Goal: Task Accomplishment & Management: Complete application form

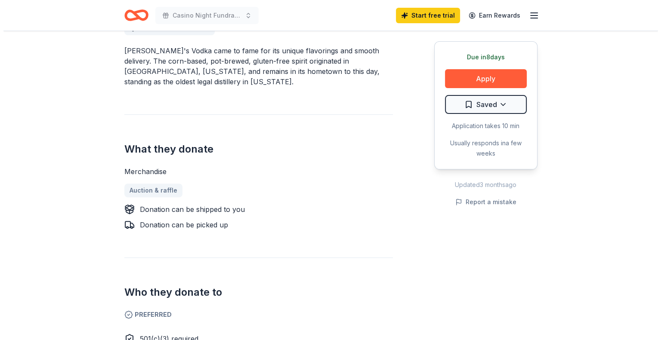
scroll to position [253, 0]
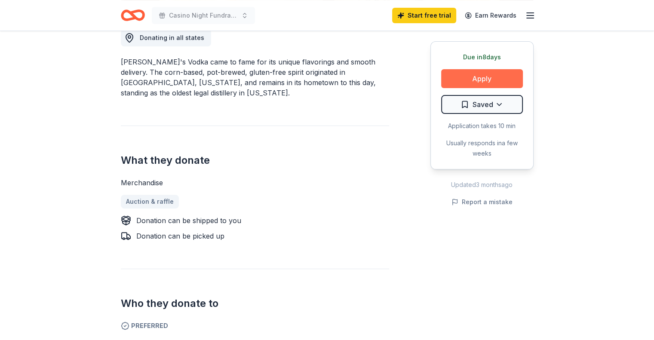
click at [501, 77] on button "Apply" at bounding box center [482, 78] width 82 height 19
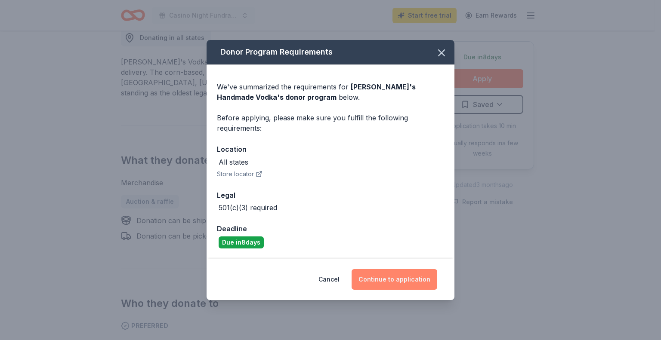
click at [386, 280] on button "Continue to application" at bounding box center [394, 279] width 86 height 21
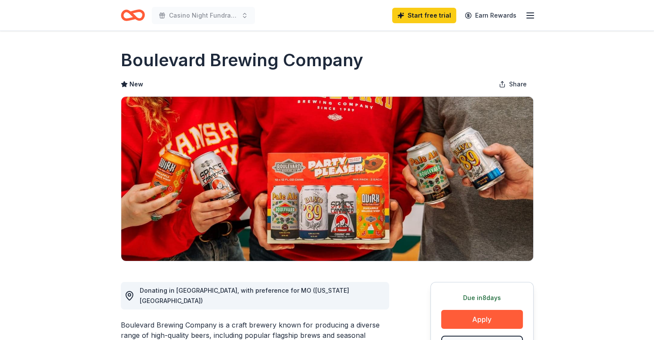
click at [529, 18] on line "button" at bounding box center [530, 18] width 7 height 0
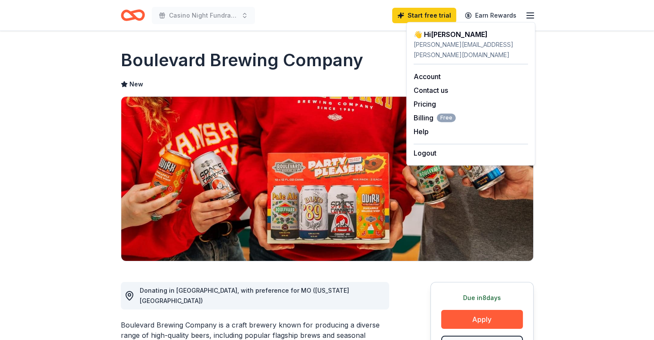
click at [498, 38] on div "👋 Hi Jessie" at bounding box center [471, 34] width 114 height 10
click at [139, 11] on icon "Home" at bounding box center [136, 15] width 13 height 9
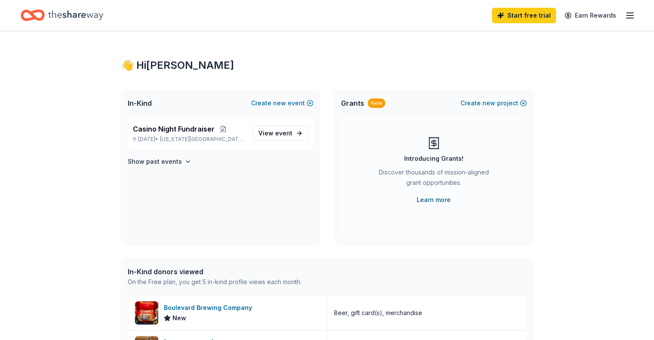
click at [434, 202] on link "Learn more" at bounding box center [434, 200] width 34 height 10
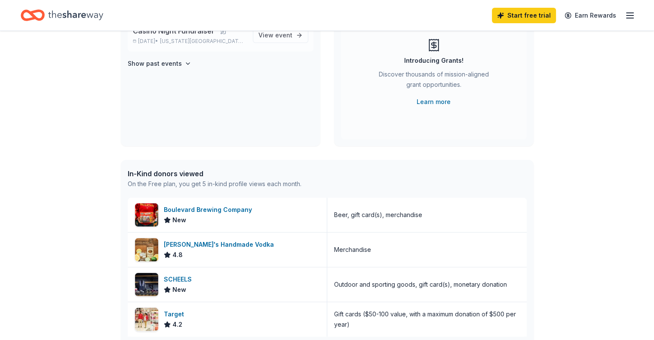
scroll to position [98, 0]
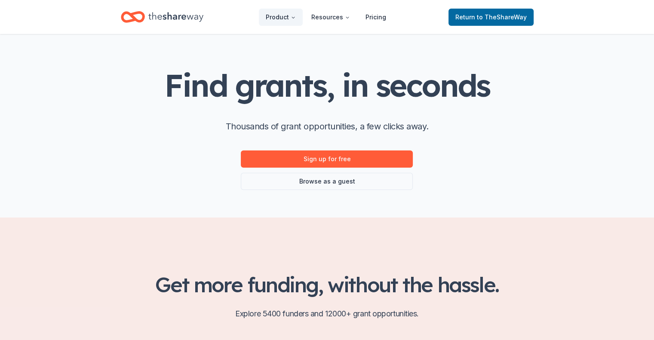
scroll to position [21, 0]
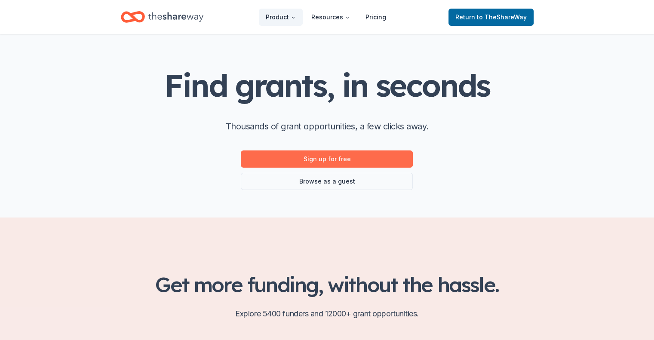
click at [386, 161] on link "Sign up for free" at bounding box center [327, 159] width 172 height 17
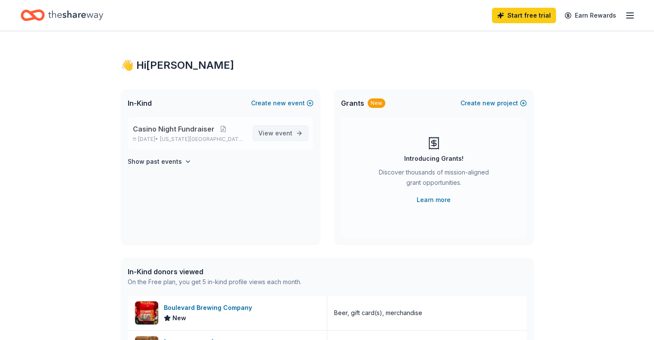
click at [261, 135] on span "View event" at bounding box center [275, 133] width 34 height 10
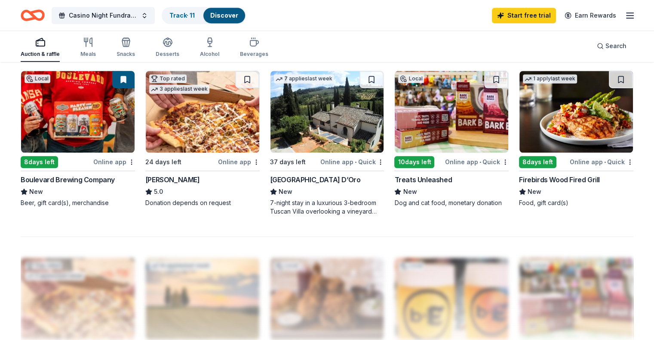
scroll to position [595, 0]
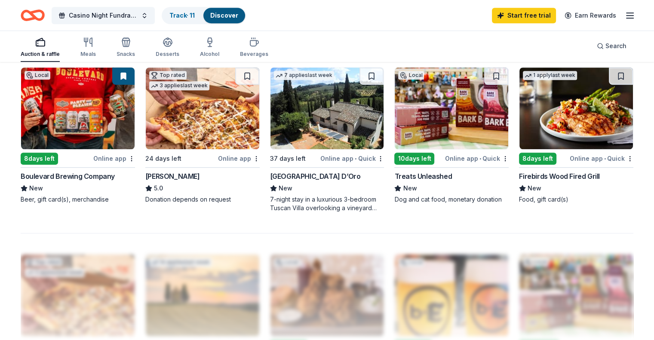
click at [535, 171] on div "Firebirds Wood Fired Grill" at bounding box center [559, 176] width 81 height 10
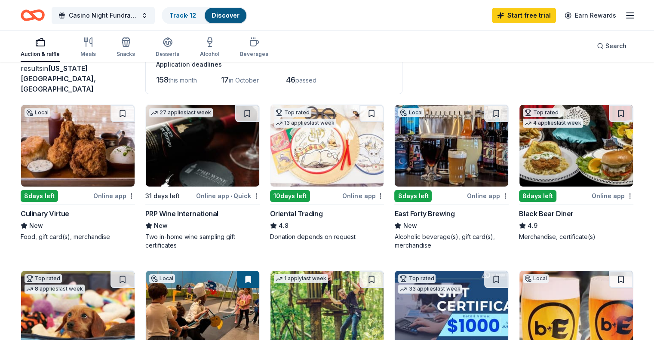
scroll to position [60, 0]
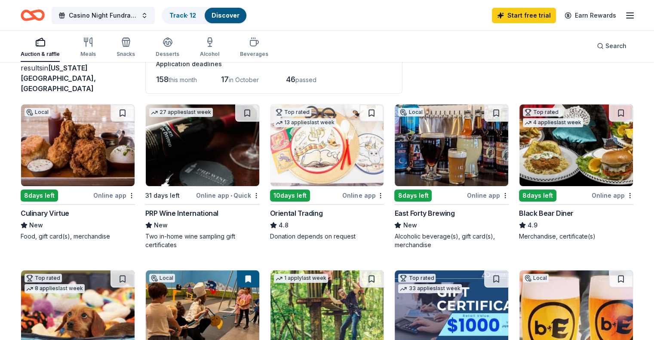
click at [69, 208] on div "Culinary Virtue" at bounding box center [45, 213] width 49 height 10
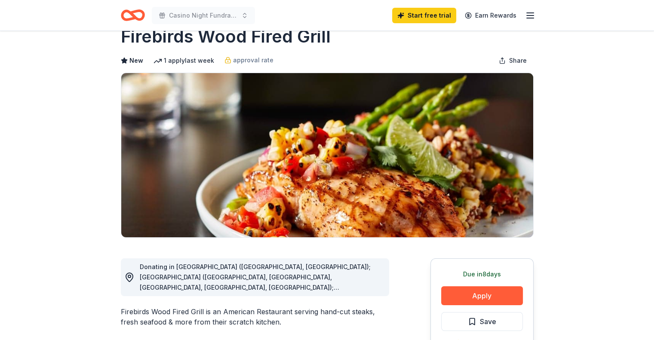
scroll to position [24, 0]
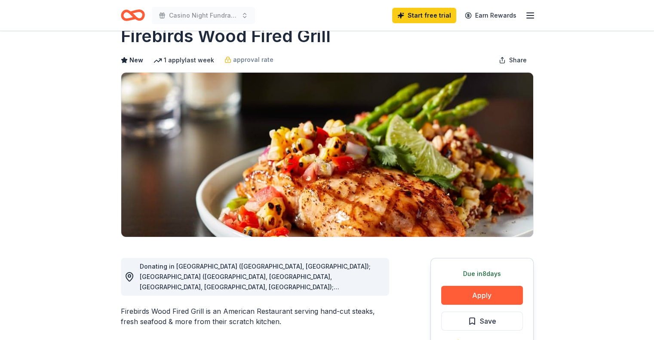
drag, startPoint x: 367, startPoint y: 292, endPoint x: 349, endPoint y: 292, distance: 18.1
click at [349, 292] on div "Donating in AL (Birmingham, Montgomery); AZ (Chandler, Gilbert, Phoenix, Surpri…" at bounding box center [255, 277] width 268 height 38
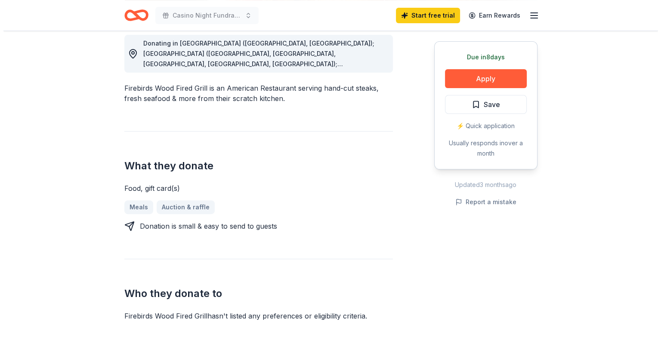
scroll to position [246, 0]
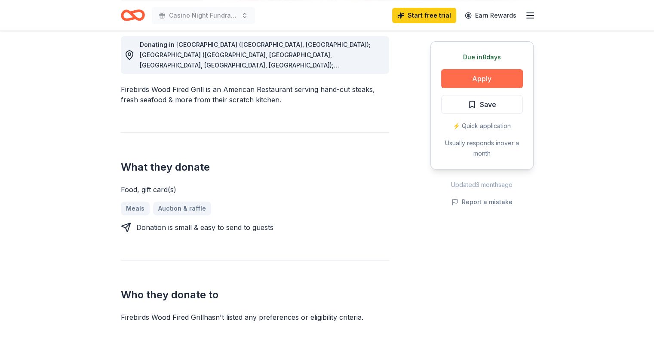
click at [485, 80] on button "Apply" at bounding box center [482, 78] width 82 height 19
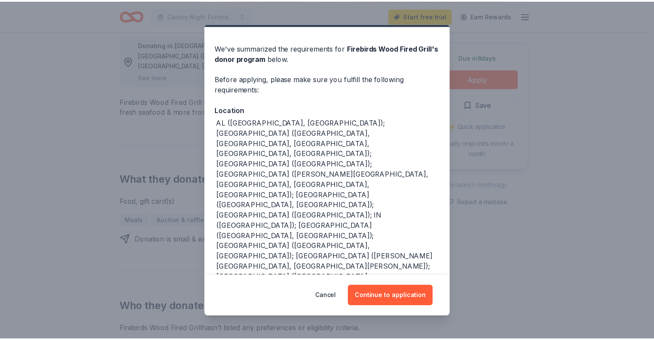
scroll to position [33, 0]
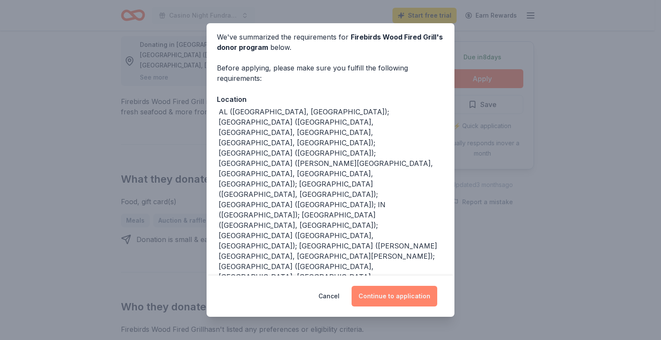
click at [406, 295] on button "Continue to application" at bounding box center [394, 296] width 86 height 21
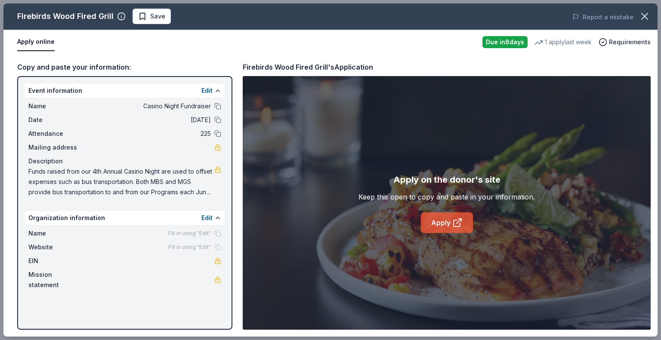
click at [435, 227] on link "Apply" at bounding box center [447, 222] width 52 height 21
click at [645, 15] on icon "button" at bounding box center [644, 16] width 6 height 6
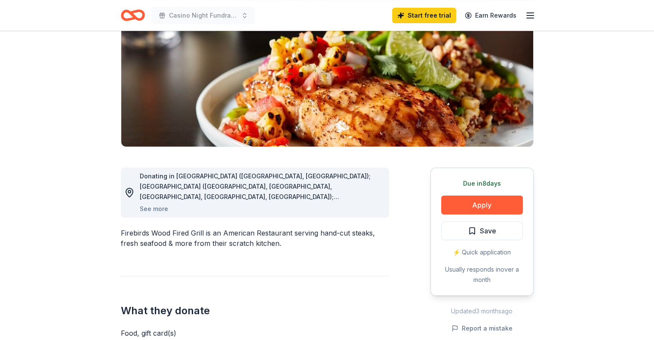
scroll to position [117, 0]
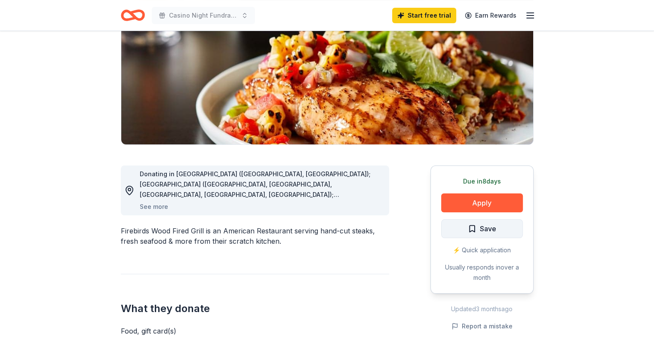
click at [480, 234] on button "Save" at bounding box center [482, 228] width 82 height 19
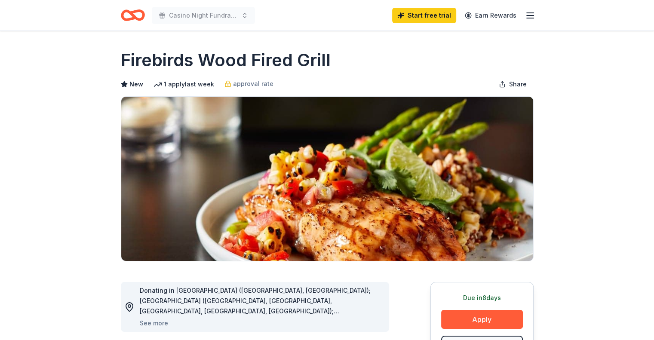
click at [139, 11] on icon "Home" at bounding box center [136, 15] width 13 height 9
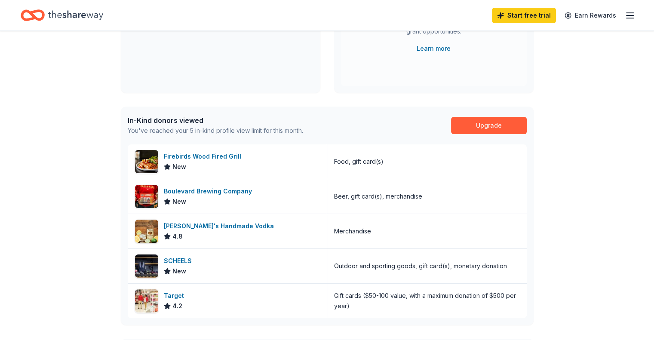
scroll to position [151, 0]
click at [236, 192] on div "Boulevard Brewing Company" at bounding box center [210, 191] width 92 height 10
click at [227, 169] on div "New" at bounding box center [204, 167] width 81 height 10
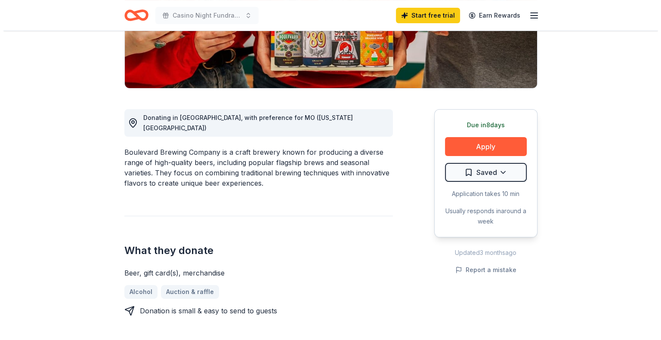
scroll to position [172, 0]
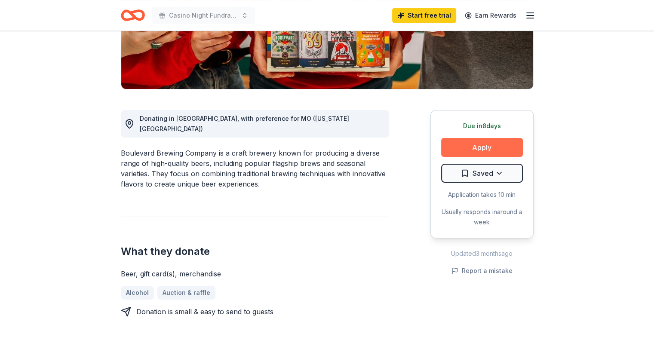
click at [471, 153] on button "Apply" at bounding box center [482, 147] width 82 height 19
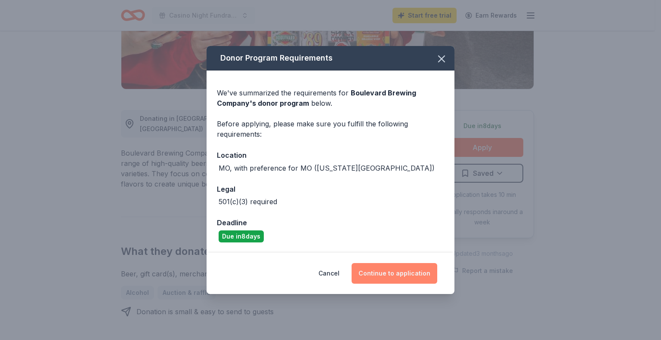
click at [409, 275] on button "Continue to application" at bounding box center [394, 273] width 86 height 21
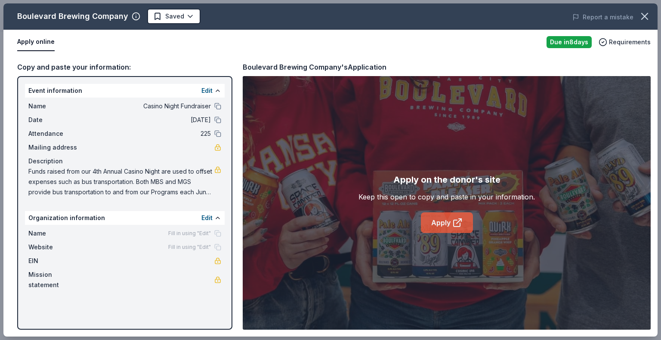
click at [445, 225] on link "Apply" at bounding box center [447, 222] width 52 height 21
click at [185, 20] on body "Casino Night Fundraiser Start free trial Earn Rewards Due in 8 days Share Boule…" at bounding box center [327, 170] width 654 height 340
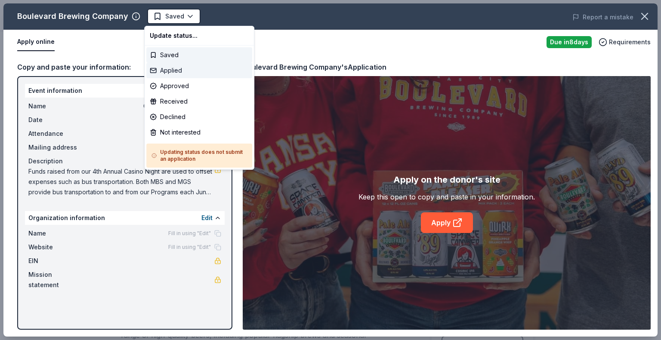
click at [185, 71] on div "Applied" at bounding box center [199, 70] width 106 height 15
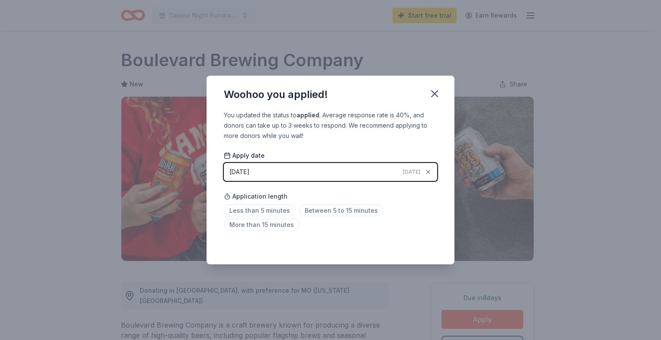
click at [242, 173] on div "09/16/2025" at bounding box center [239, 172] width 20 height 10
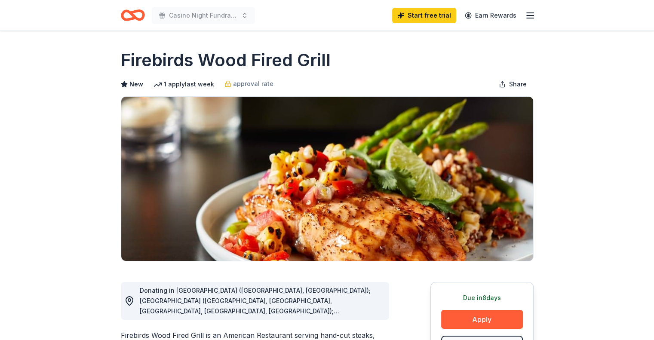
click at [141, 14] on icon "Home" at bounding box center [133, 15] width 24 height 20
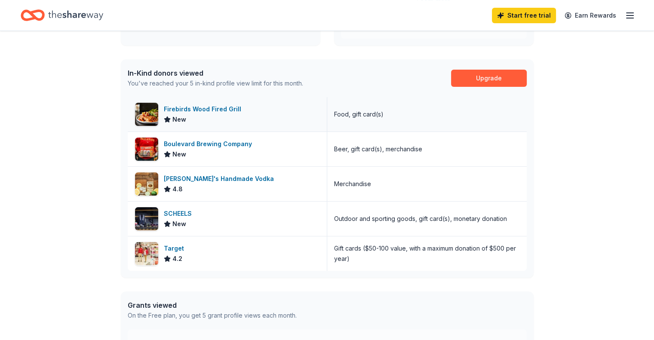
scroll to position [198, 0]
click at [222, 112] on div "Firebirds Wood Fired Grill" at bounding box center [204, 110] width 81 height 10
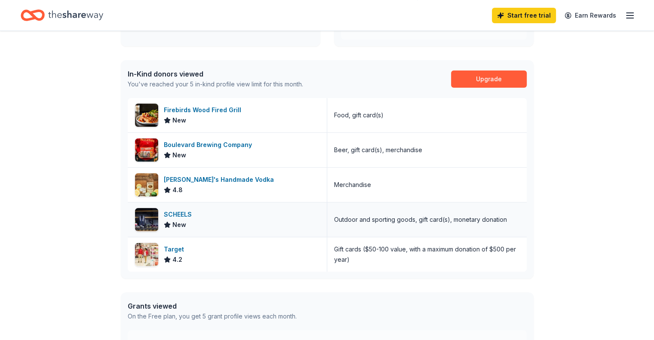
click at [185, 213] on div "SCHEELS" at bounding box center [179, 214] width 31 height 10
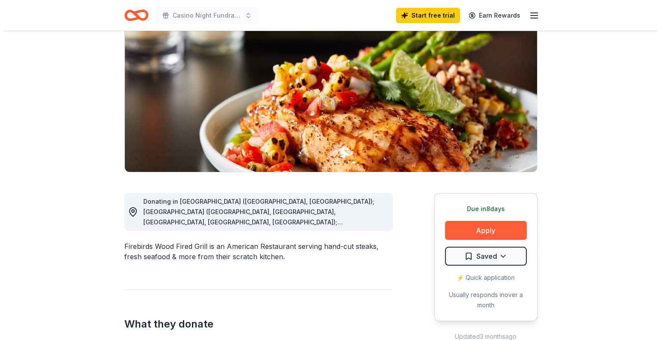
scroll to position [89, 0]
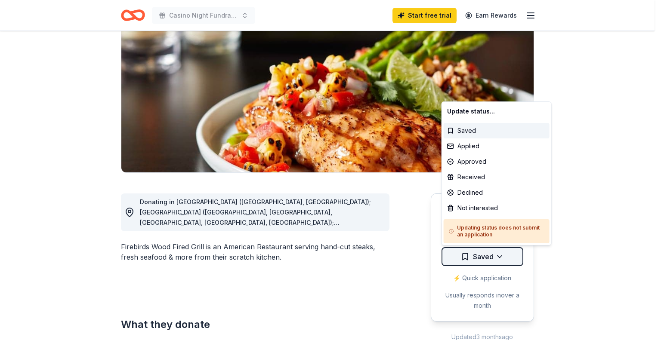
click at [495, 252] on html "Casino Night Fundraiser Start free trial Earn Rewards Due in 8 days Share Fireb…" at bounding box center [330, 81] width 661 height 340
click at [477, 146] on div "Applied" at bounding box center [496, 145] width 106 height 15
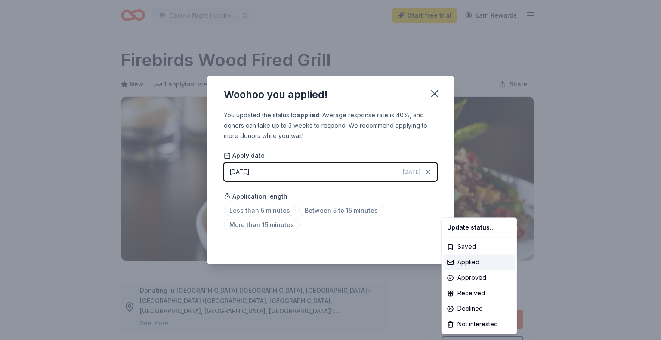
click at [274, 210] on html "Casino Night Fundraiser Start free trial Earn Rewards Due in 8 days Share Fireb…" at bounding box center [330, 170] width 661 height 340
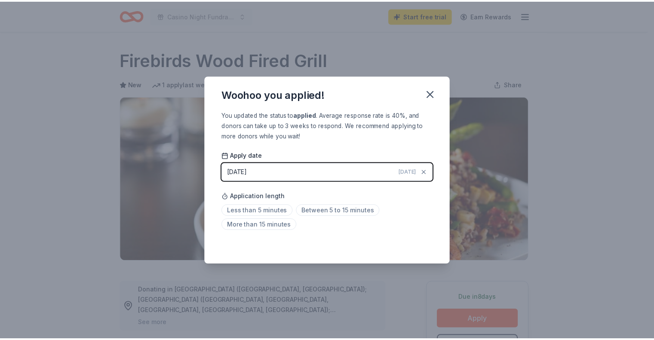
scroll to position [14, 0]
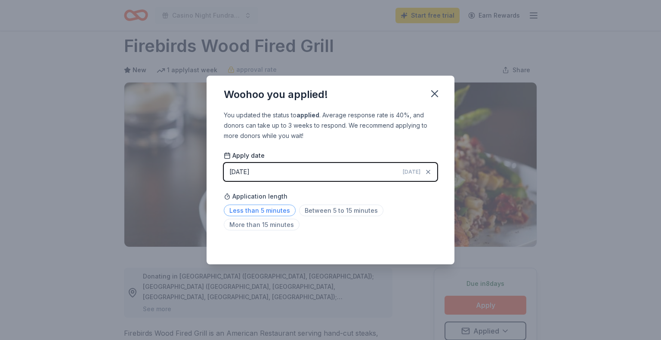
click at [274, 209] on span "Less than 5 minutes" at bounding box center [260, 211] width 72 height 12
click at [435, 92] on icon "button" at bounding box center [434, 94] width 12 height 12
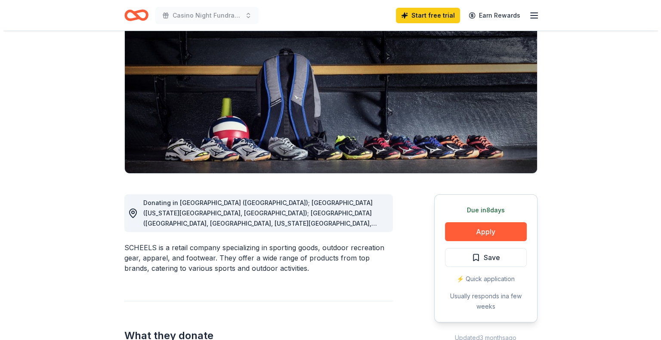
scroll to position [89, 0]
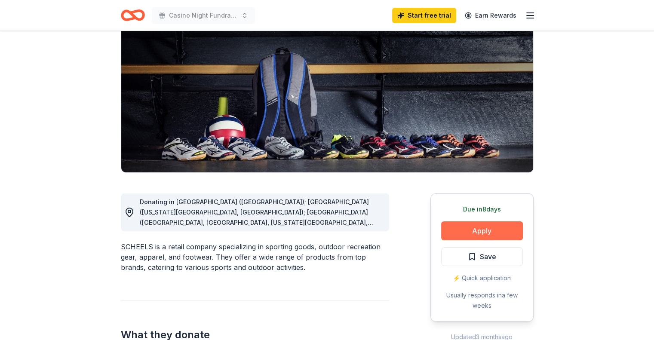
click at [487, 229] on button "Apply" at bounding box center [482, 230] width 82 height 19
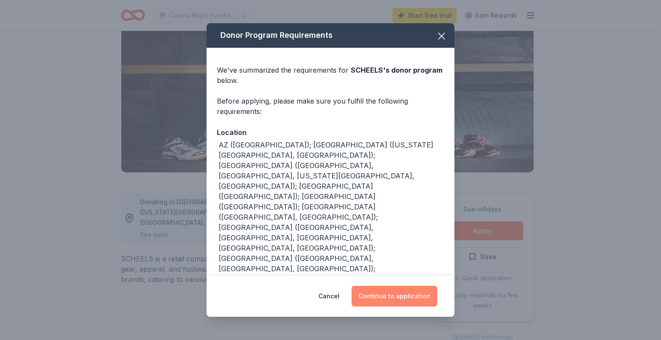
click at [401, 297] on button "Continue to application" at bounding box center [394, 296] width 86 height 21
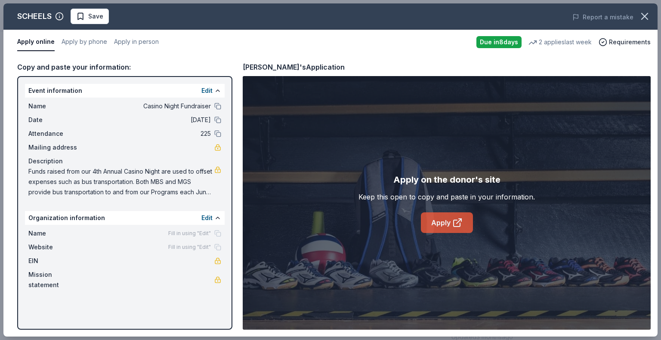
click at [432, 225] on link "Apply" at bounding box center [447, 222] width 52 height 21
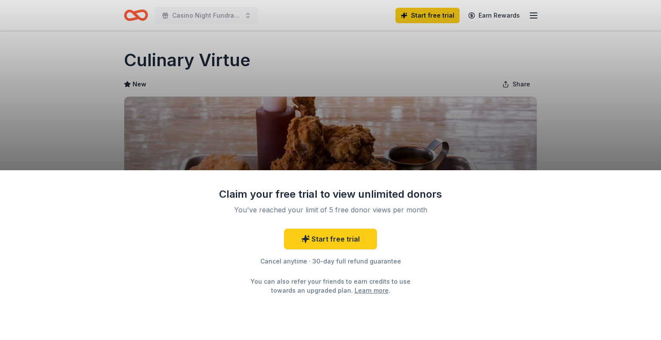
click at [545, 152] on div "Claim your free trial to view unlimited donors You've reached your limit of 5 f…" at bounding box center [330, 170] width 661 height 340
